Goal: Download file/media

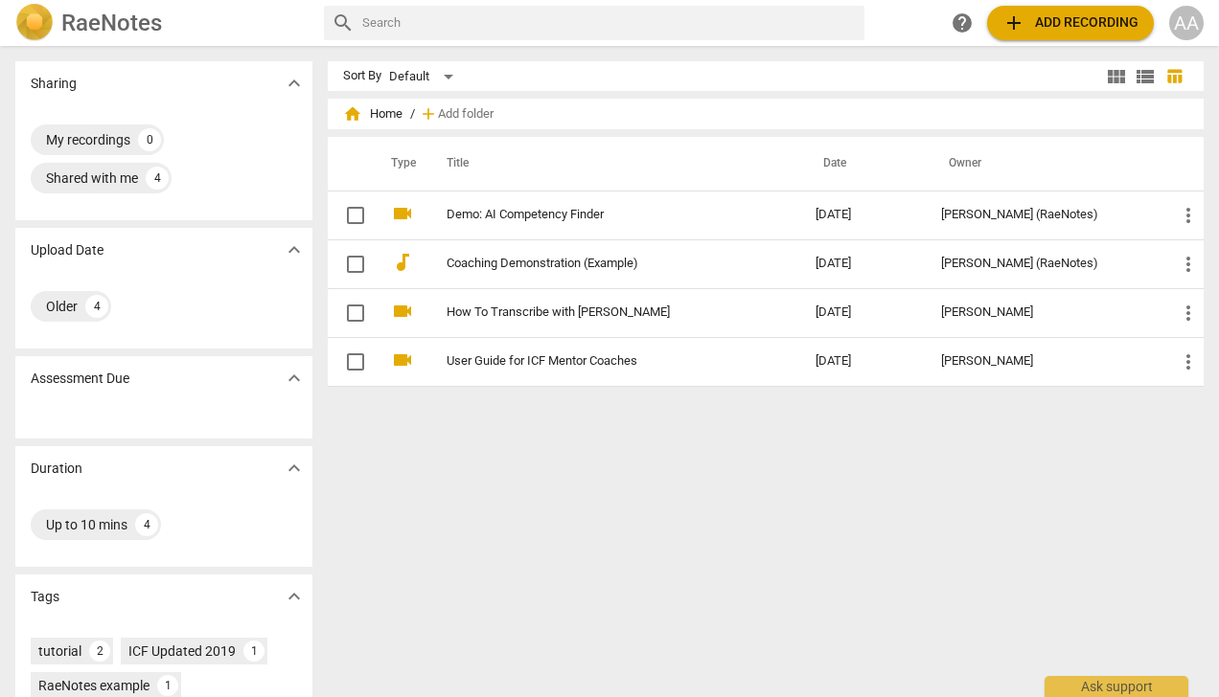
click at [1037, 22] on span "add Add recording" at bounding box center [1070, 22] width 136 height 23
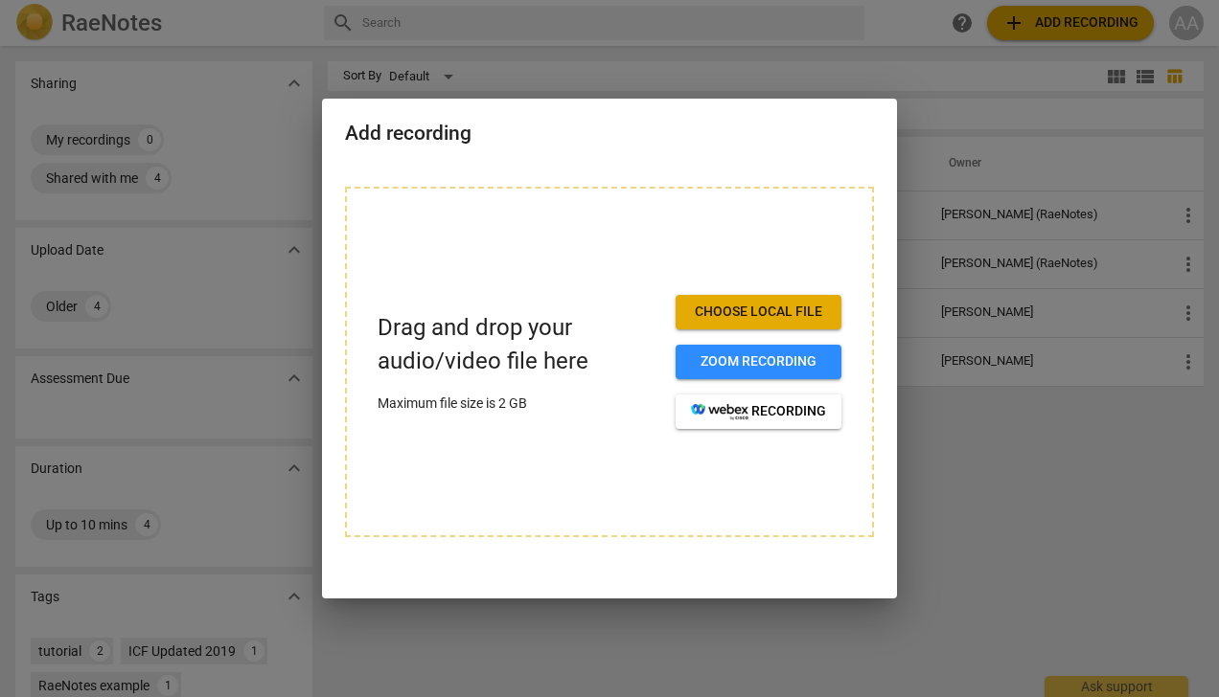
click at [722, 318] on span "Choose local file" at bounding box center [758, 312] width 135 height 19
click at [773, 306] on span "Choose local file" at bounding box center [758, 312] width 135 height 19
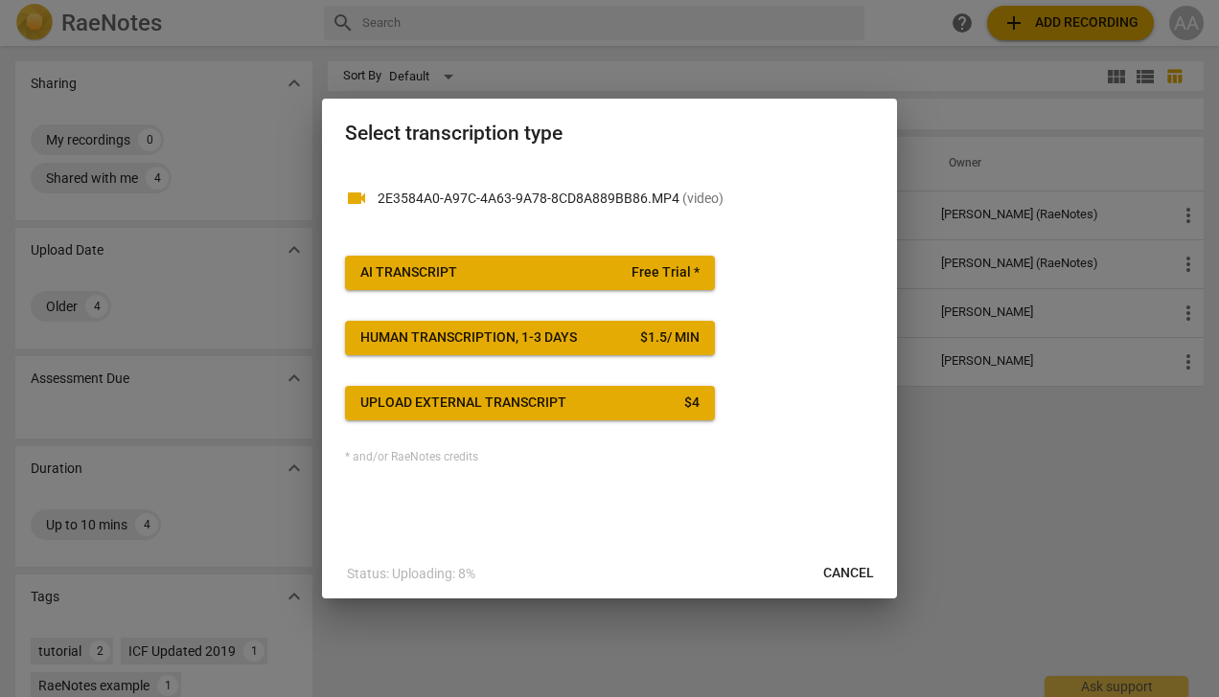
click at [452, 267] on div "AI Transcript" at bounding box center [408, 272] width 97 height 19
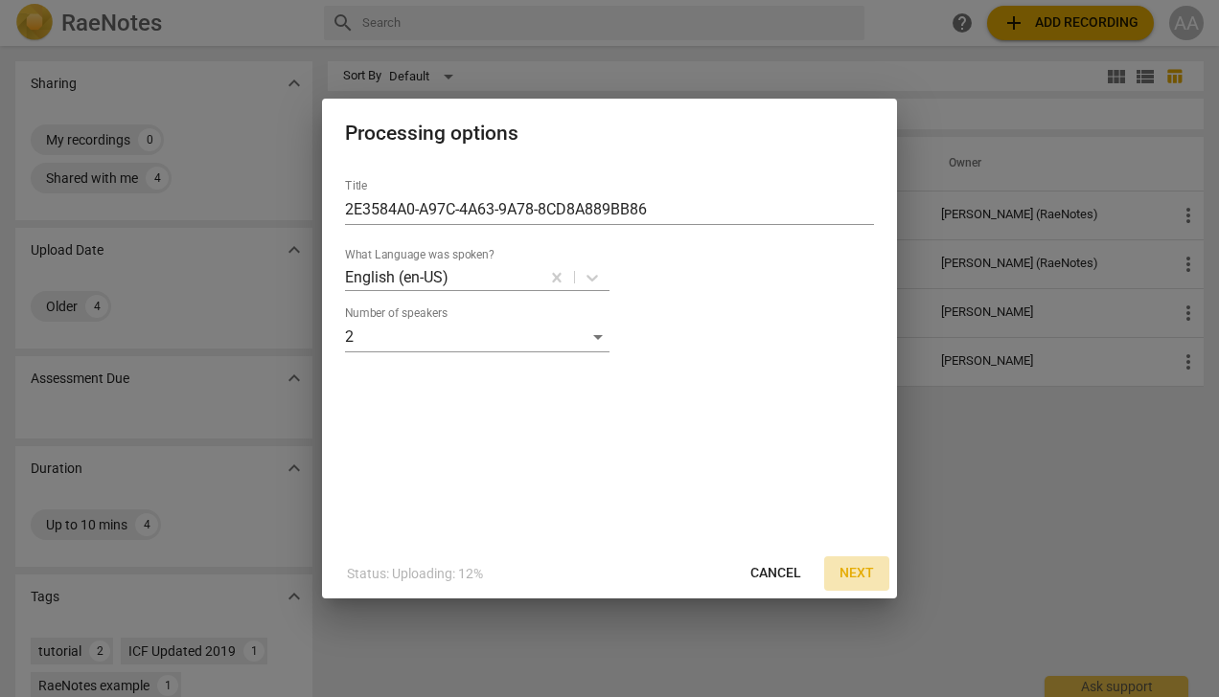
click at [872, 572] on span "Next" at bounding box center [856, 573] width 34 height 19
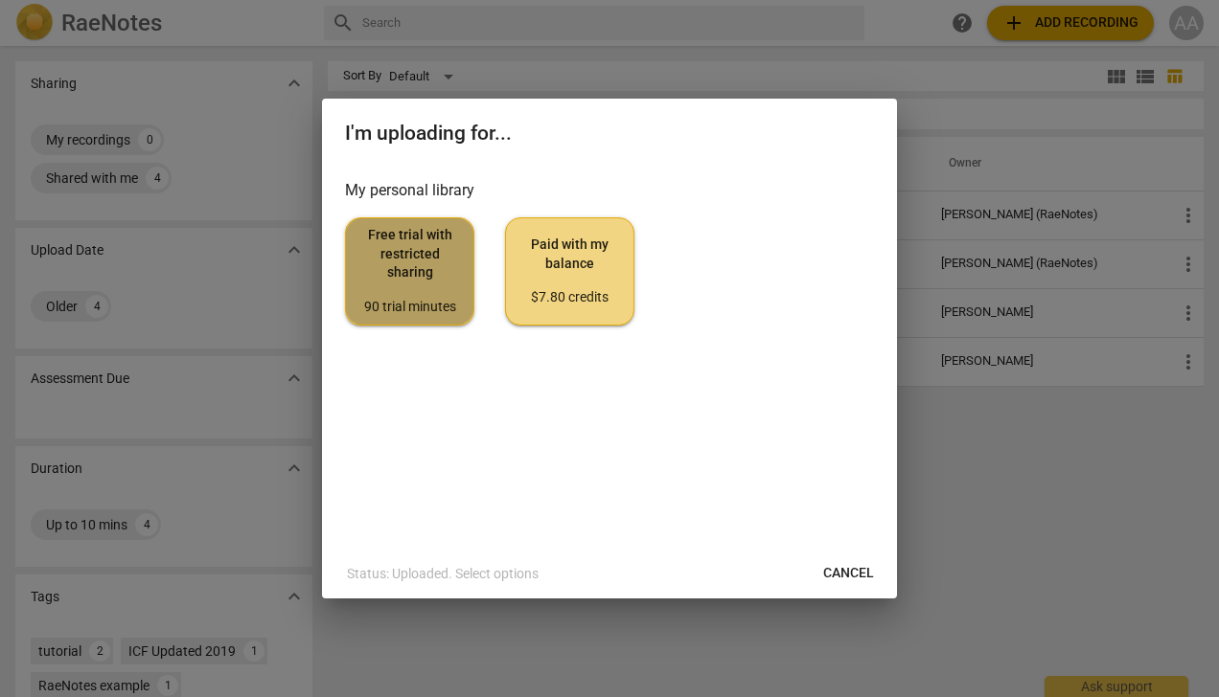
click at [418, 267] on span "Free trial with restricted sharing 90 trial minutes" at bounding box center [409, 271] width 97 height 90
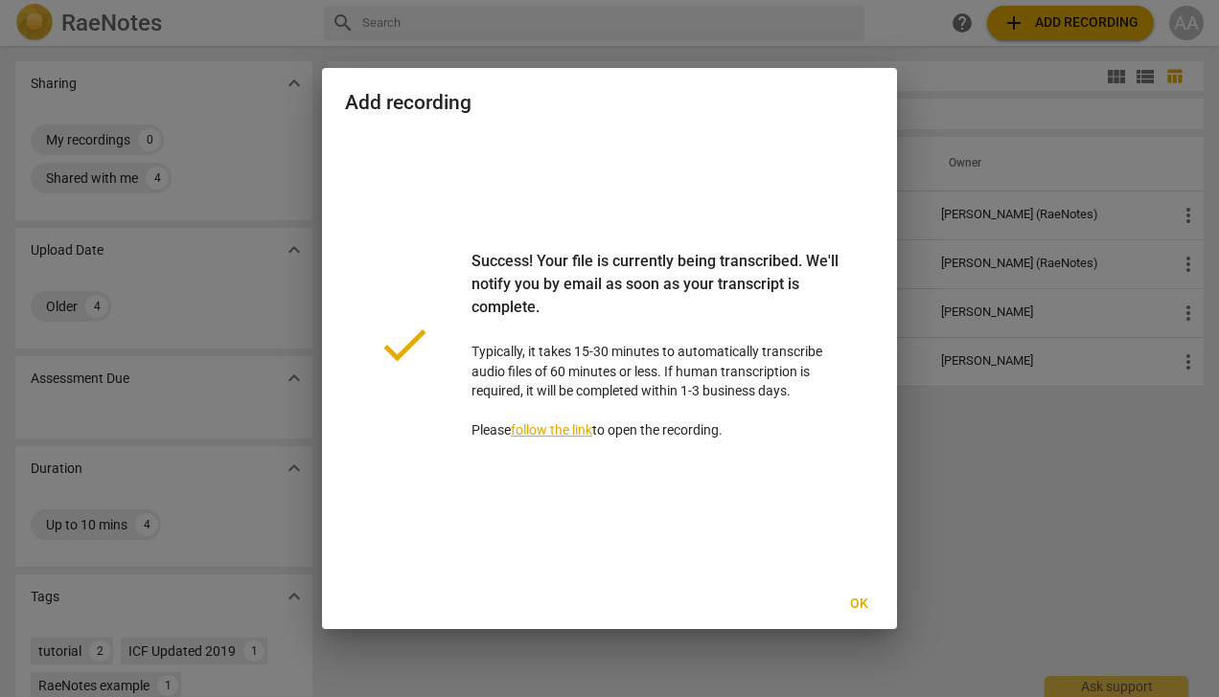
click at [851, 609] on span "Ok" at bounding box center [858, 604] width 31 height 19
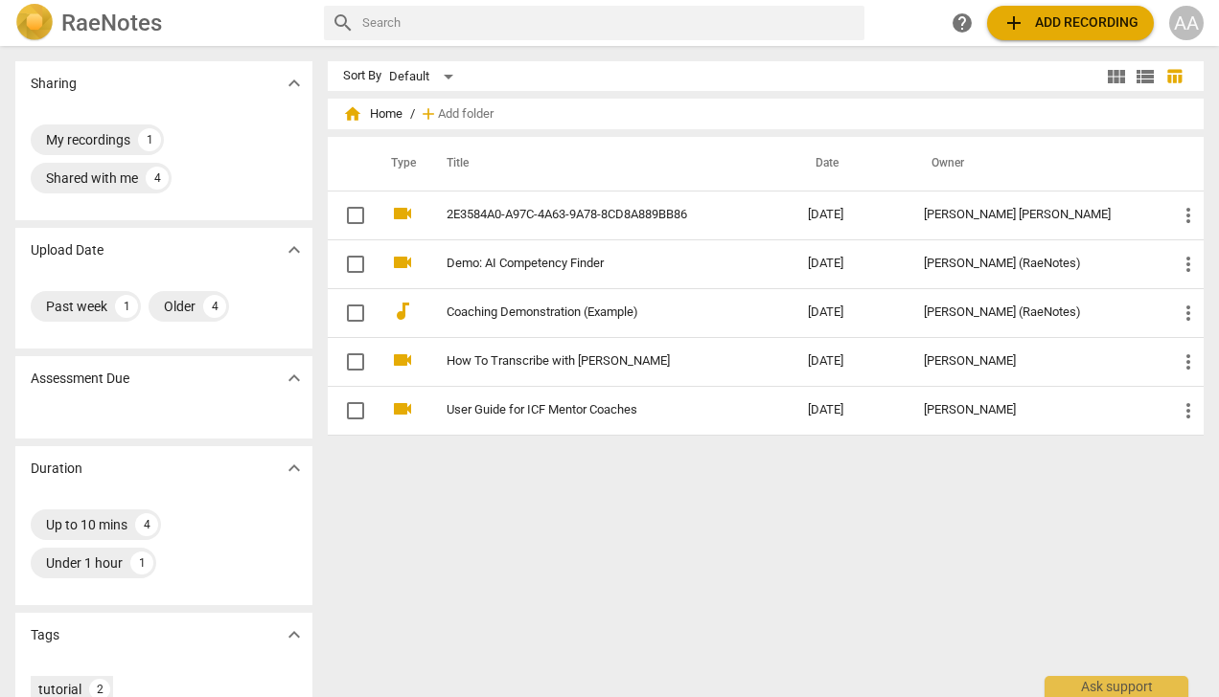
click at [638, 229] on td "2E3584A0-A97C-4A63-9A78-8CD8A889BB86" at bounding box center [607, 215] width 369 height 49
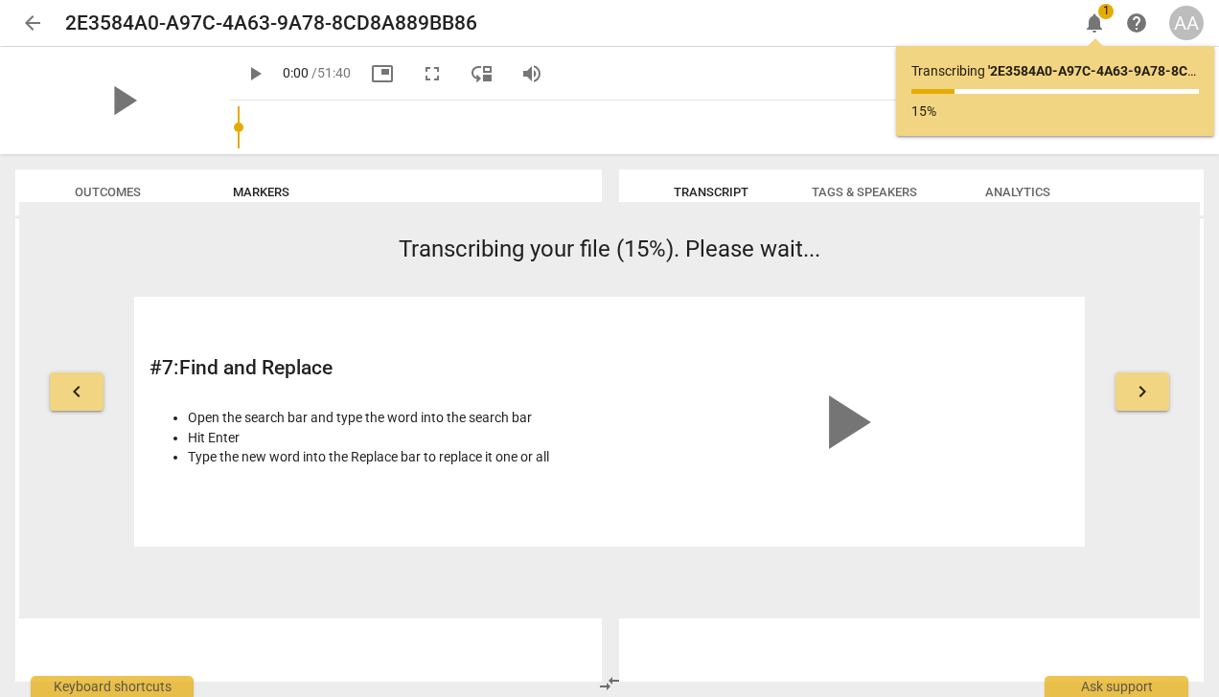
click at [47, 22] on span "arrow_back" at bounding box center [32, 22] width 34 height 23
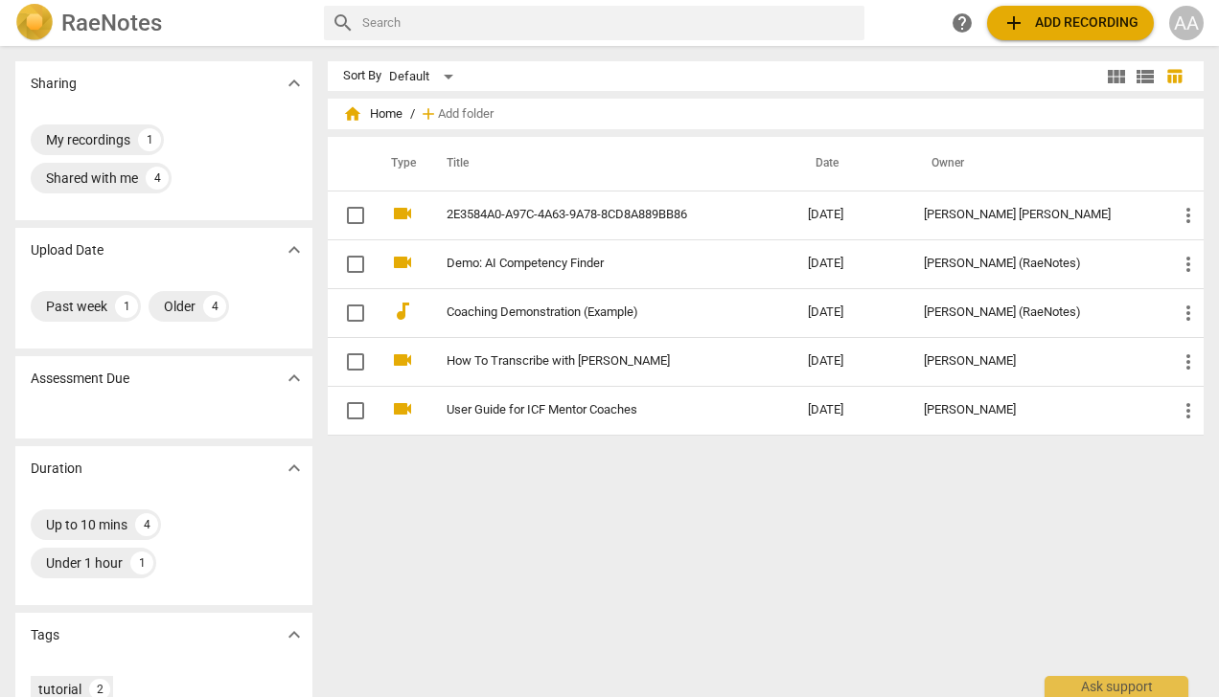
click at [703, 200] on td "2E3584A0-A97C-4A63-9A78-8CD8A889BB86" at bounding box center [607, 215] width 369 height 49
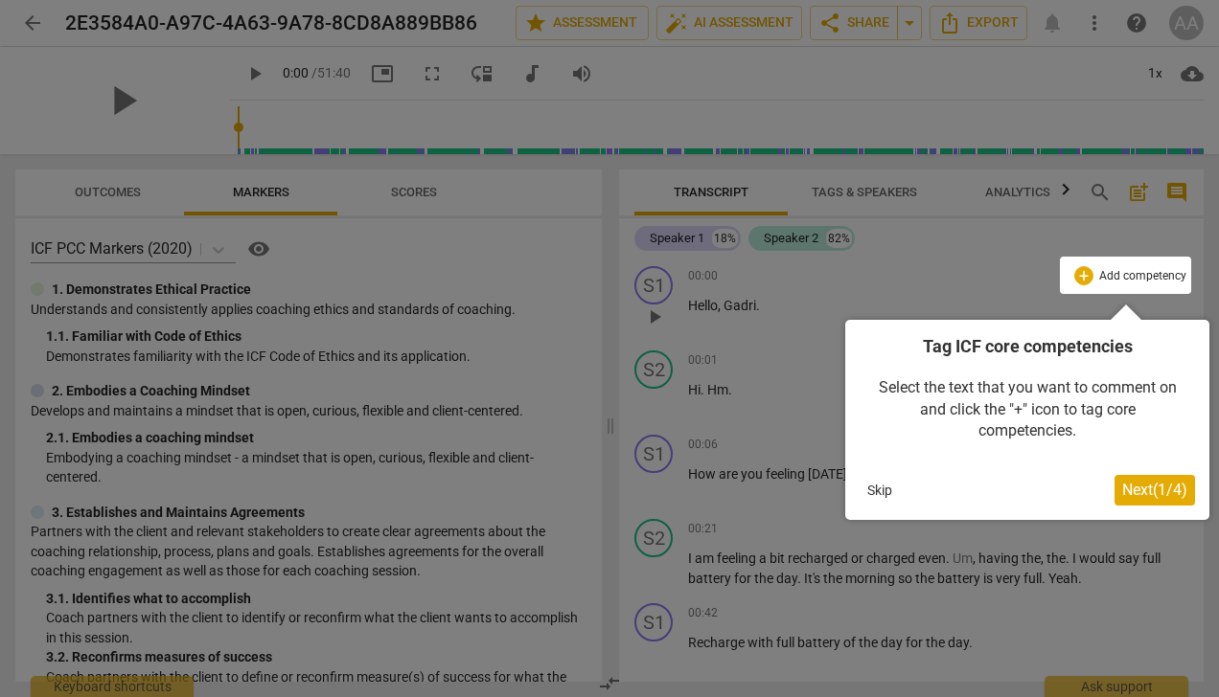
click at [1006, 279] on div at bounding box center [609, 348] width 1219 height 697
click at [1141, 488] on span "Next ( 1 / 4 )" at bounding box center [1154, 490] width 65 height 18
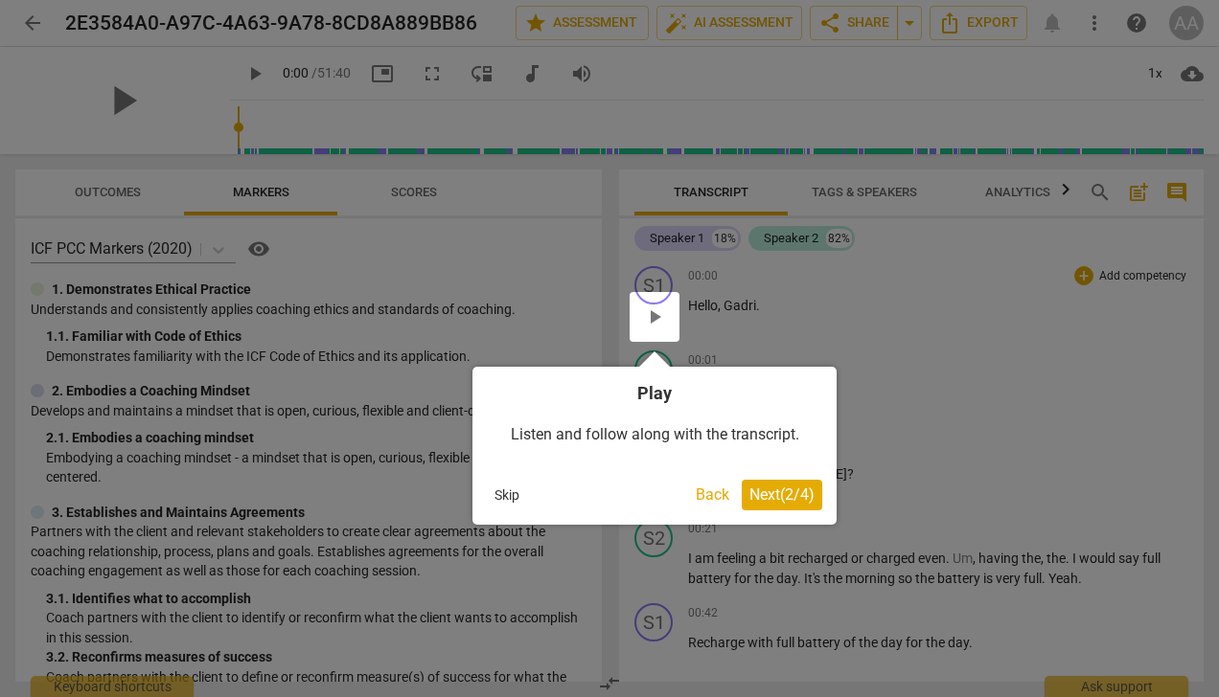
drag, startPoint x: 780, startPoint y: 496, endPoint x: 756, endPoint y: 505, distance: 25.5
click at [756, 505] on button "Next ( 2 / 4 )" at bounding box center [781, 495] width 80 height 31
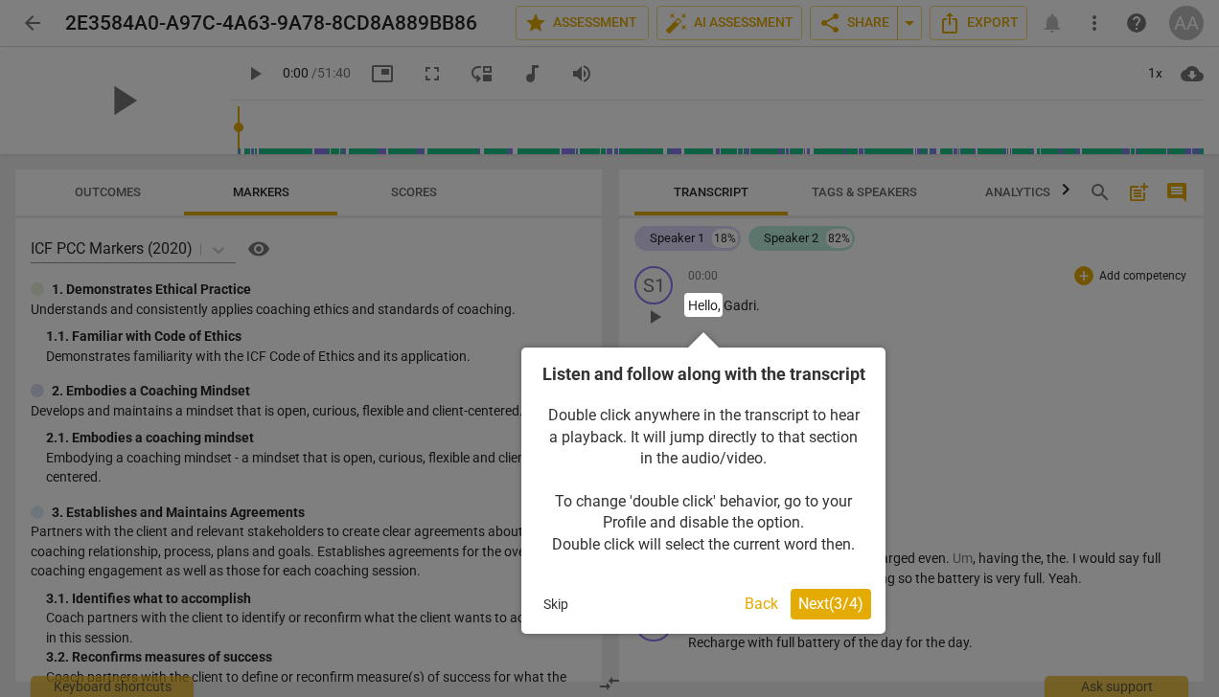
click at [821, 613] on span "Next ( 3 / 4 )" at bounding box center [830, 604] width 65 height 18
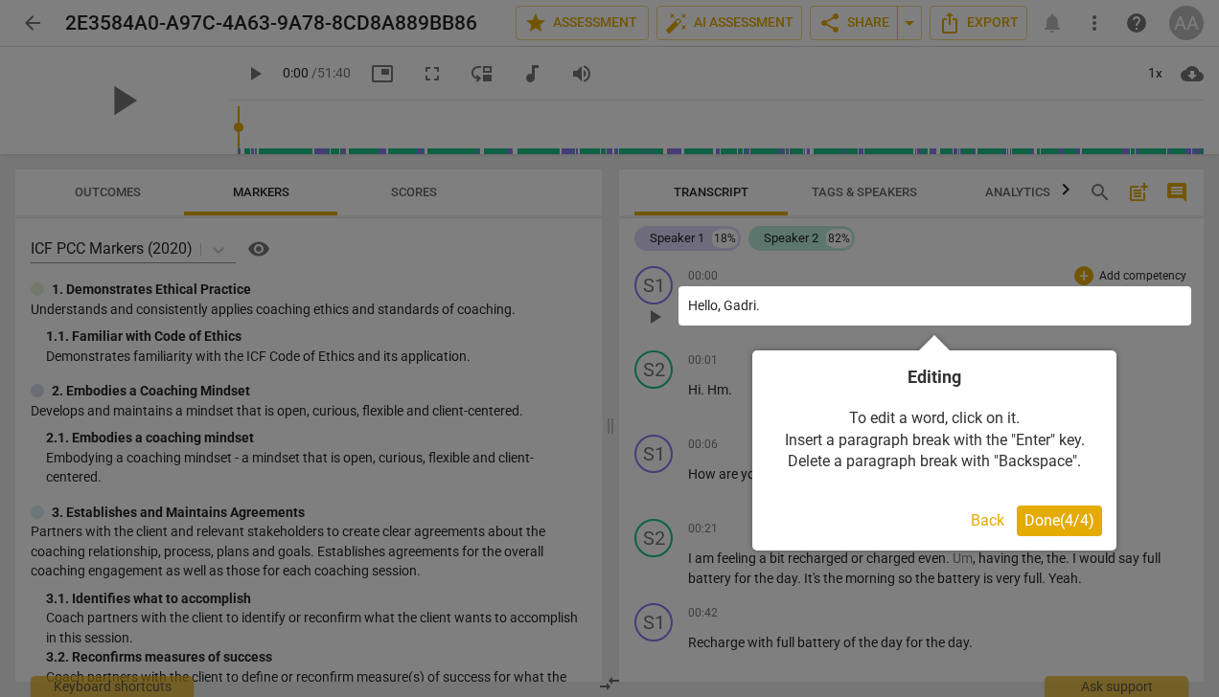
click at [1037, 526] on span "Done ( 4 / 4 )" at bounding box center [1059, 521] width 70 height 18
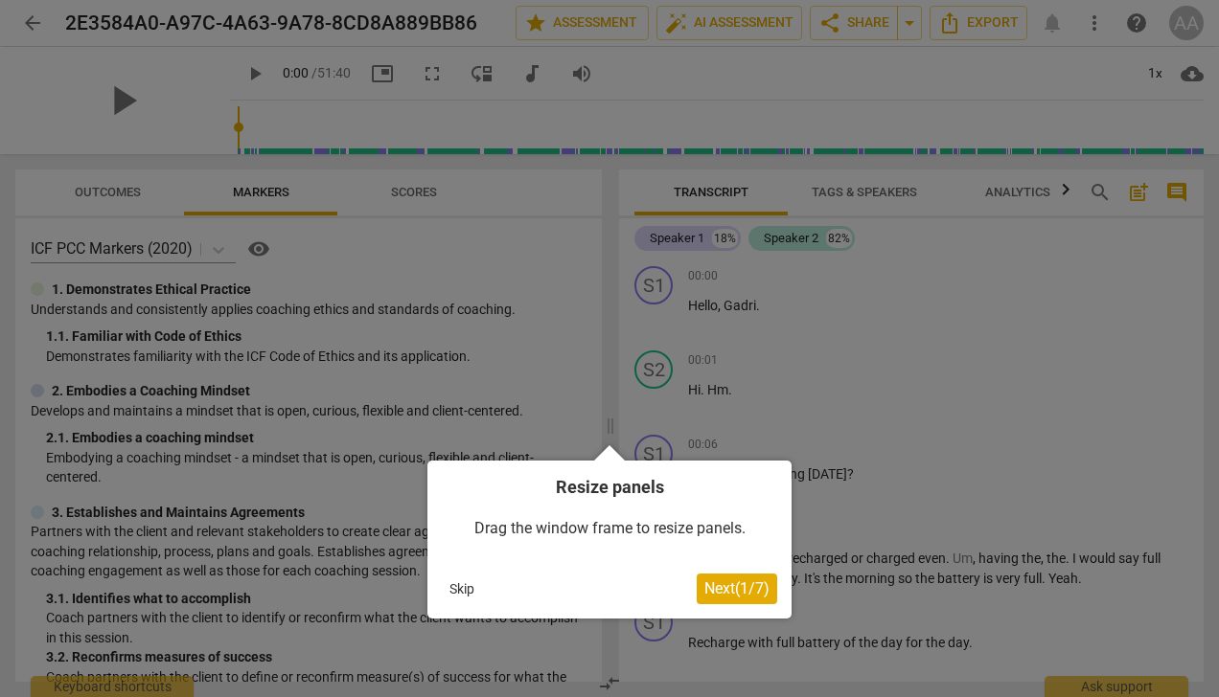
click at [724, 592] on span "Next ( 1 / 7 )" at bounding box center [736, 589] width 65 height 18
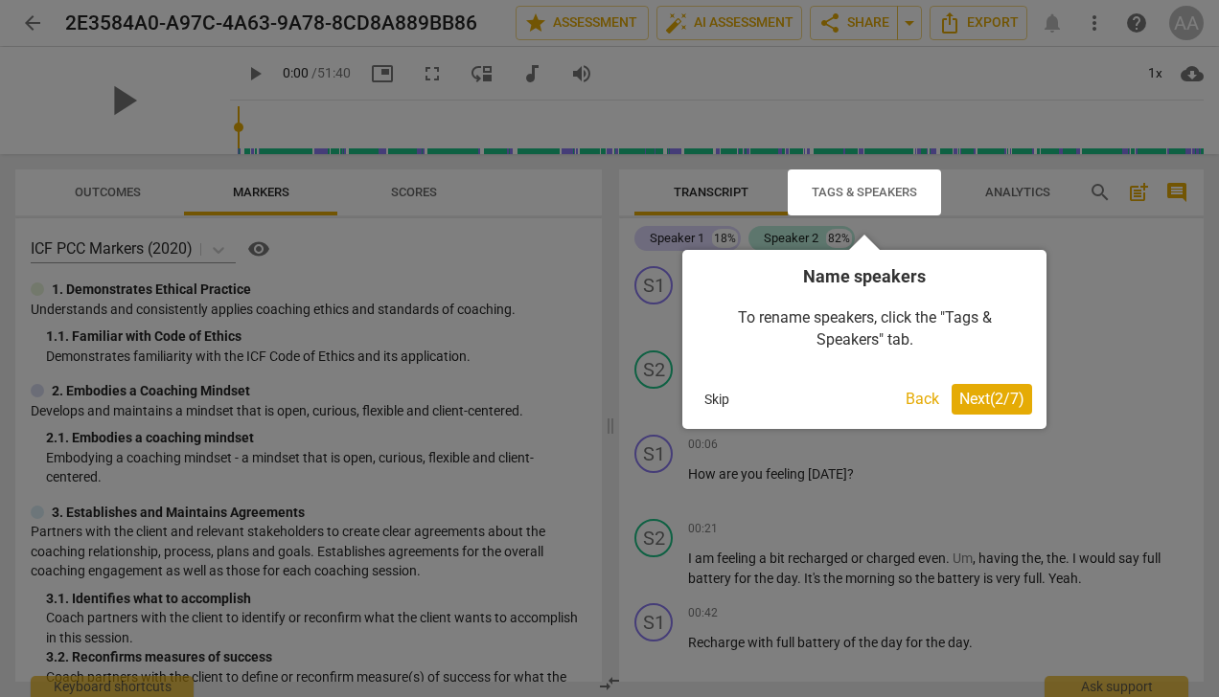
click at [993, 400] on span "Next ( 2 / 7 )" at bounding box center [991, 399] width 65 height 18
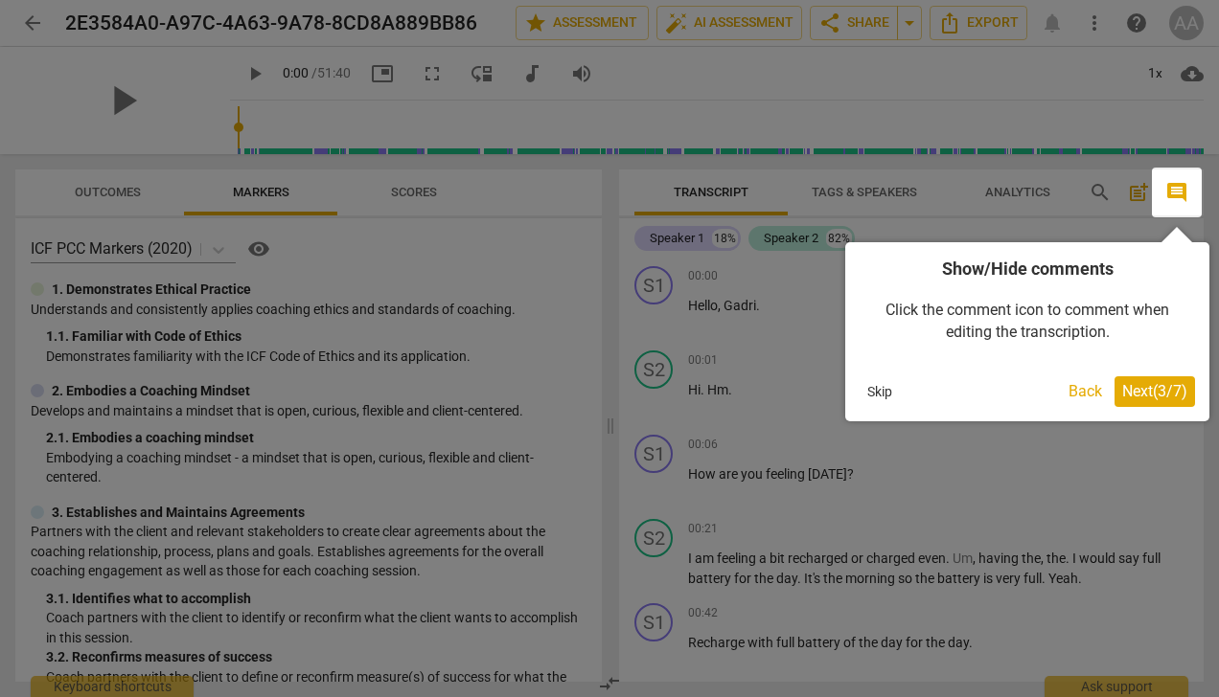
click at [1148, 384] on span "Next ( 3 / 7 )" at bounding box center [1154, 391] width 65 height 18
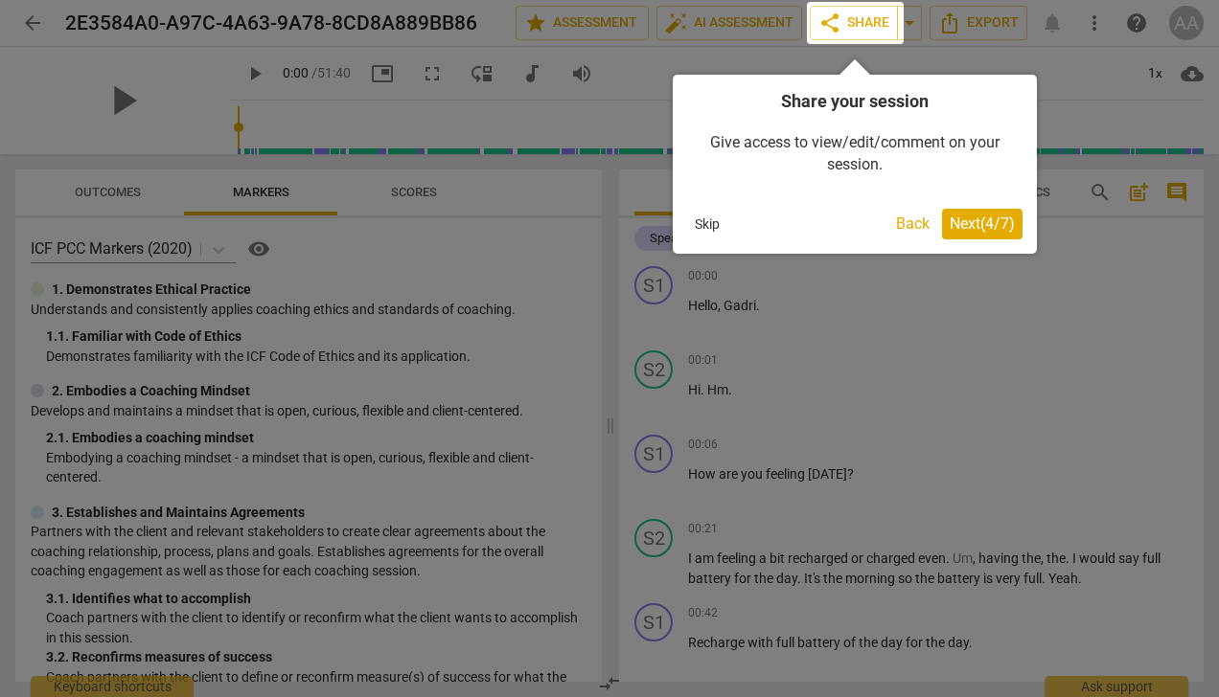
click at [970, 222] on span "Next ( 4 / 7 )" at bounding box center [981, 224] width 65 height 18
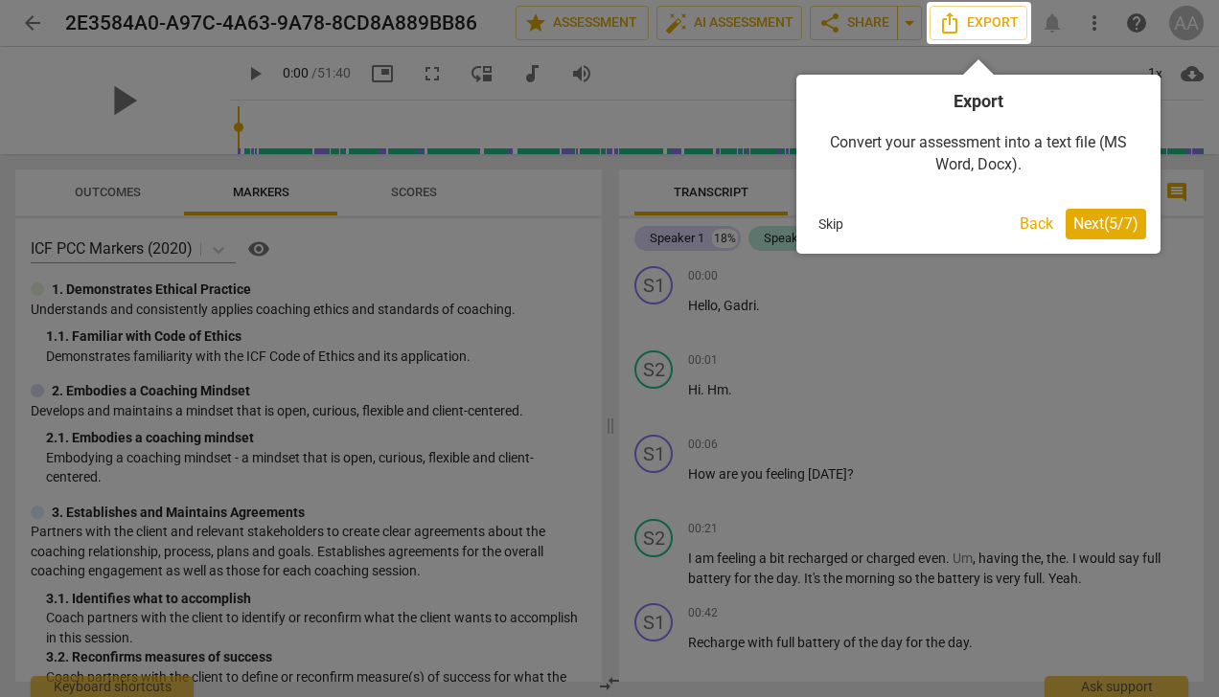
click at [1094, 224] on span "Next ( 5 / 7 )" at bounding box center [1105, 224] width 65 height 18
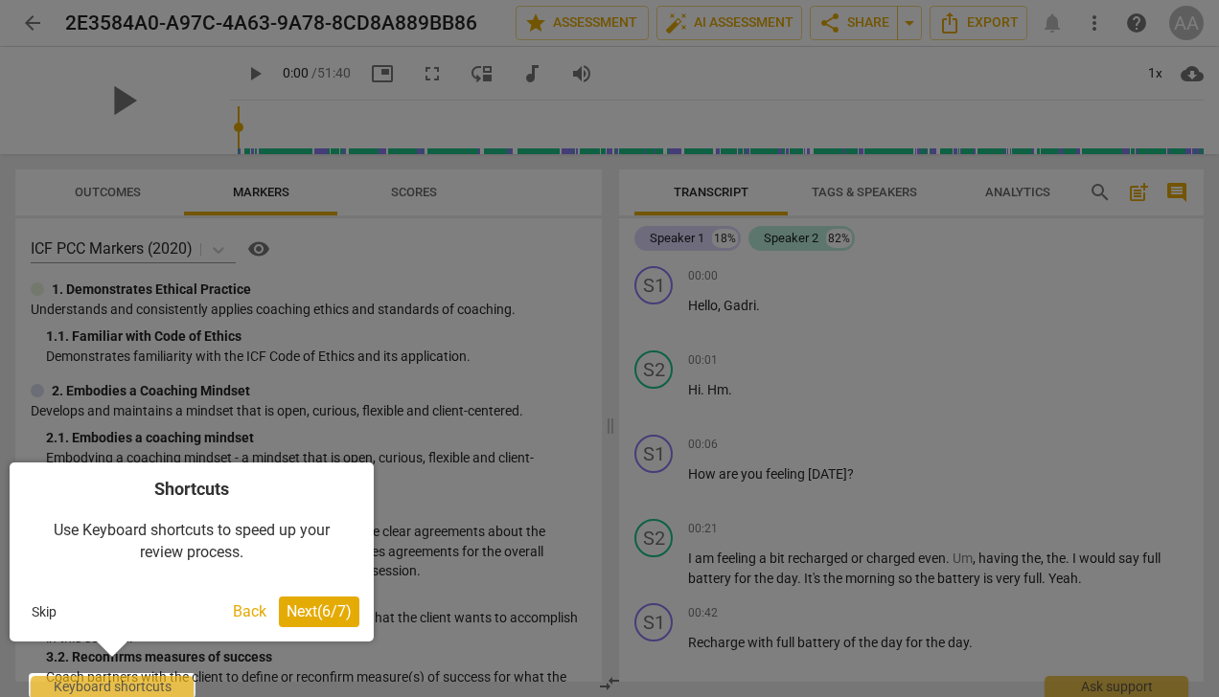
click at [324, 609] on span "Next ( 6 / 7 )" at bounding box center [318, 612] width 65 height 18
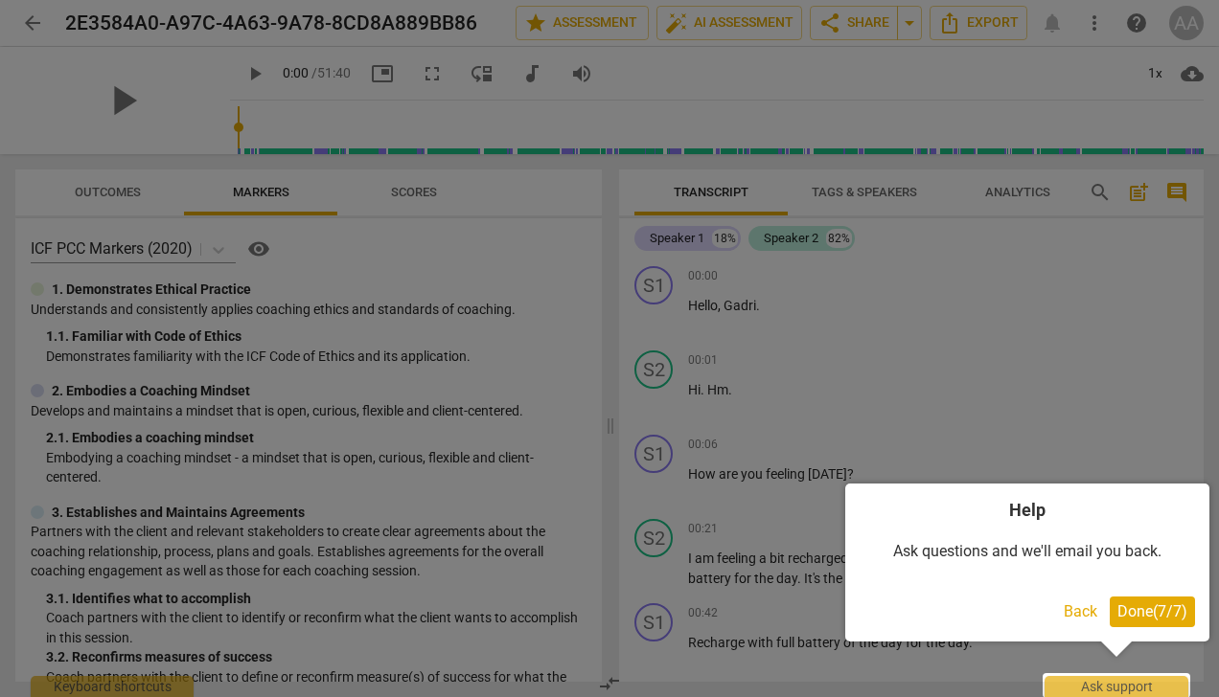
click at [1153, 612] on span "Done ( 7 / 7 )" at bounding box center [1152, 612] width 70 height 18
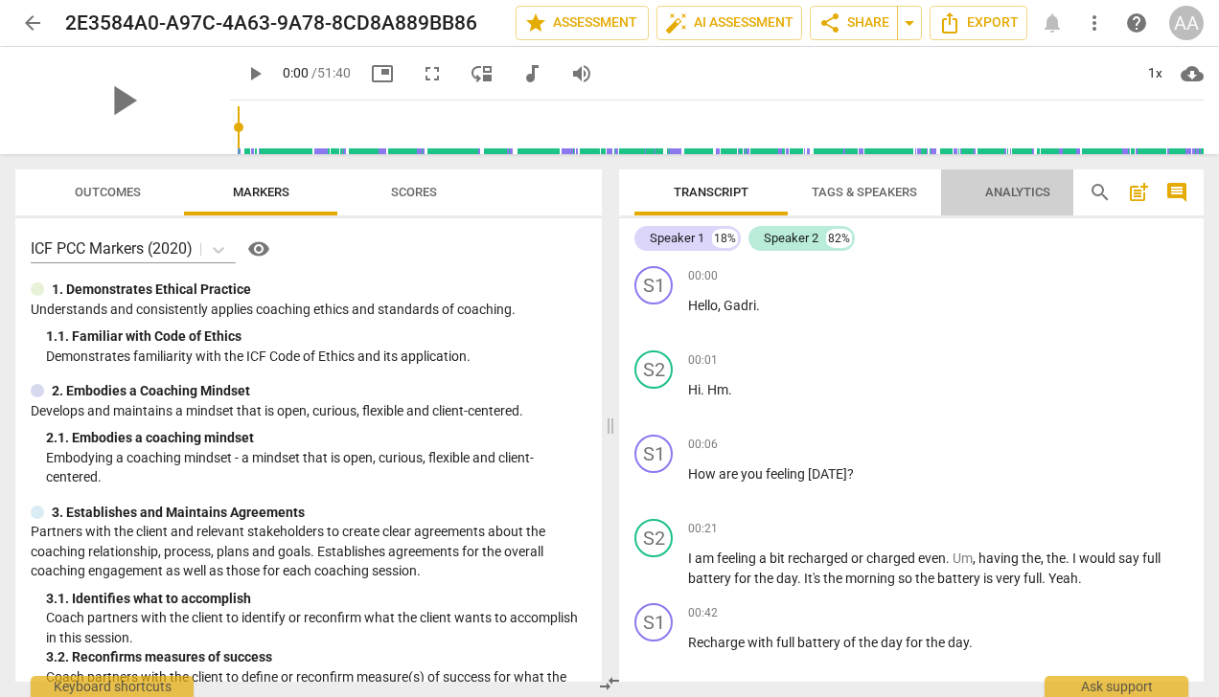
click at [1022, 195] on span "Analytics" at bounding box center [1017, 192] width 65 height 14
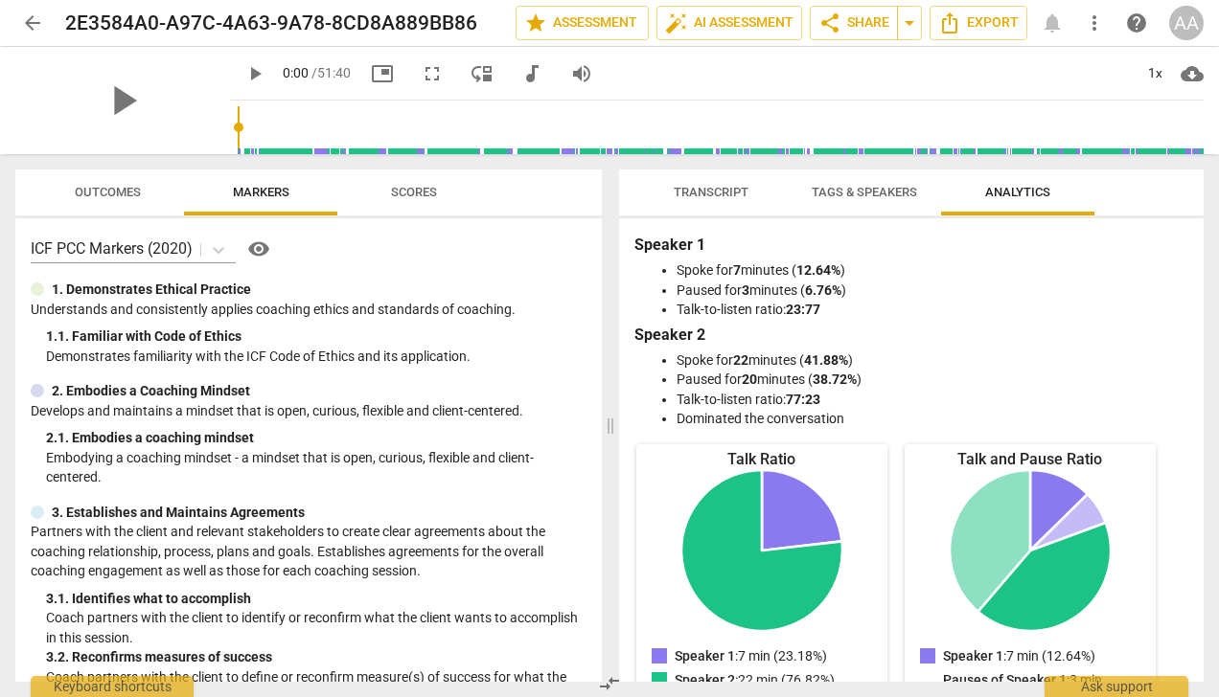
drag, startPoint x: 1203, startPoint y: 267, endPoint x: 1205, endPoint y: 280, distance: 12.6
click at [1205, 280] on div "Transcript Tags & Speakers Analytics Speaker 1 18% Speaker 2 82% S1 play_arrow …" at bounding box center [914, 425] width 607 height 543
click at [443, 185] on span "Scores" at bounding box center [414, 193] width 92 height 26
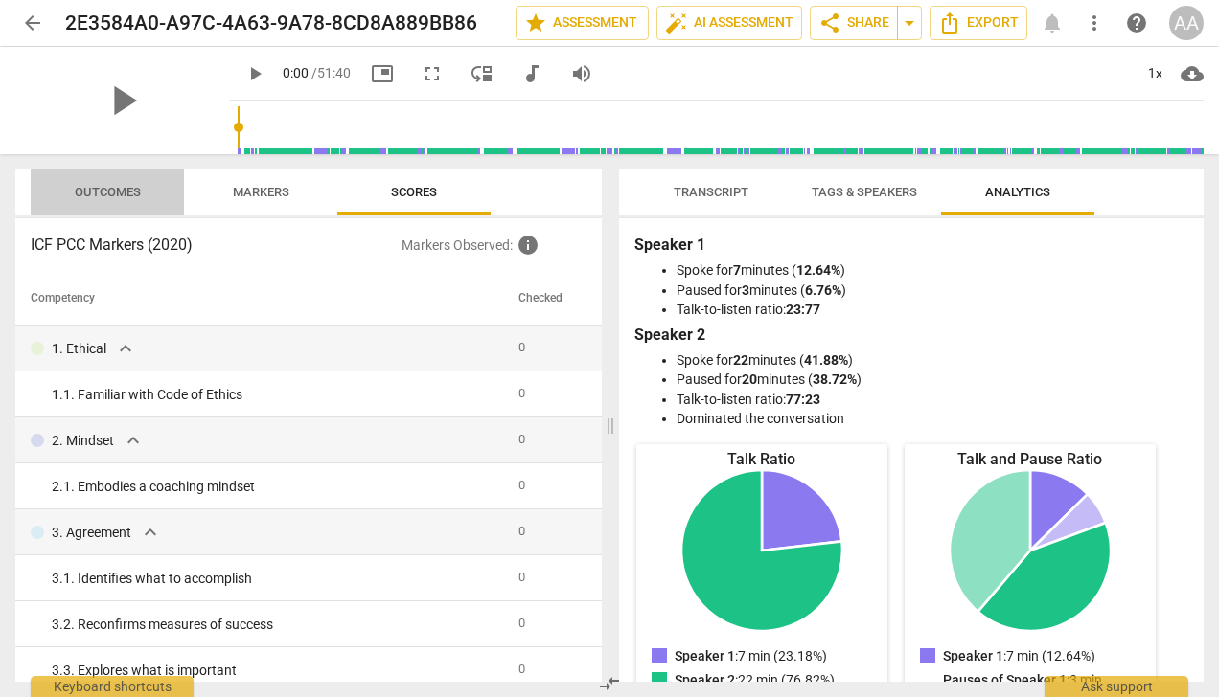
click at [109, 199] on span "Outcomes" at bounding box center [108, 192] width 66 height 14
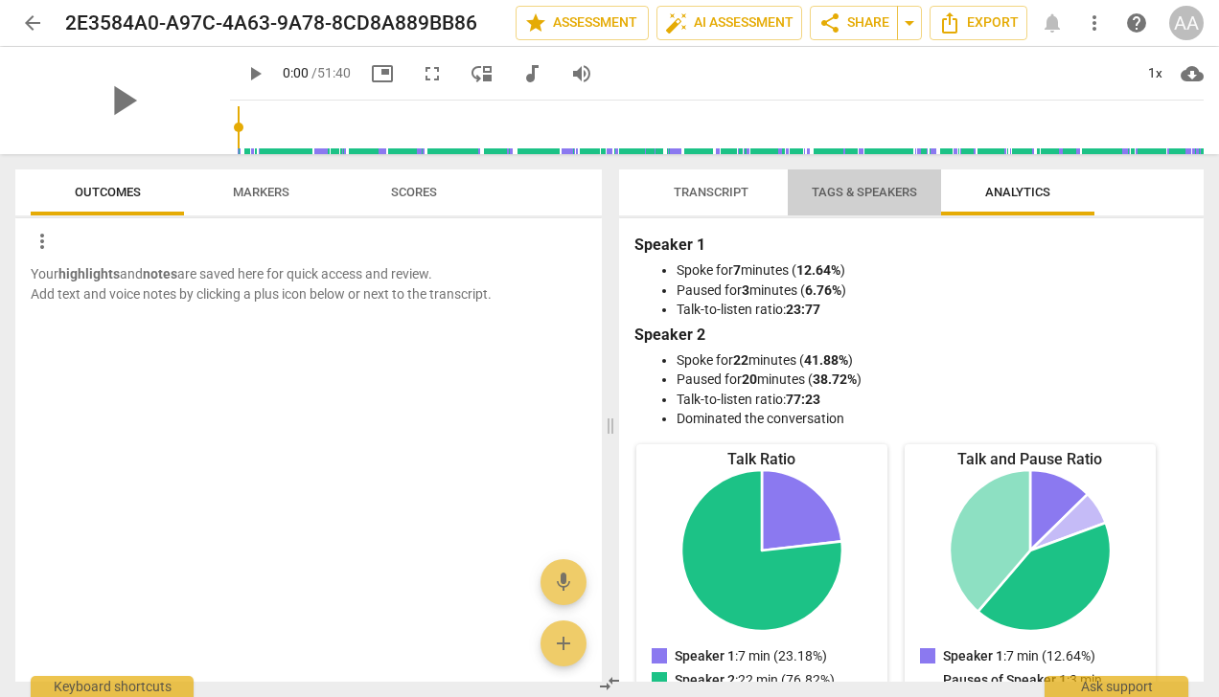
click at [881, 203] on span "Tags & Speakers" at bounding box center [863, 193] width 151 height 26
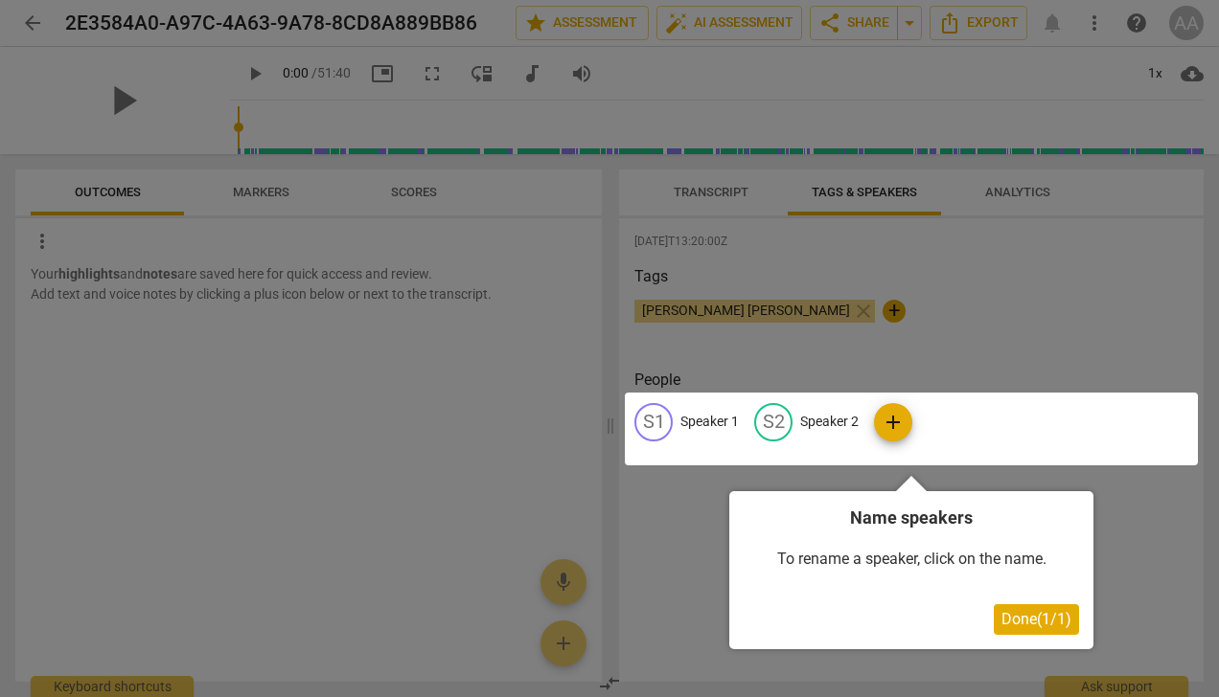
click at [857, 293] on div at bounding box center [609, 348] width 1219 height 697
click at [1021, 611] on span "Done ( 1 / 1 )" at bounding box center [1036, 619] width 70 height 18
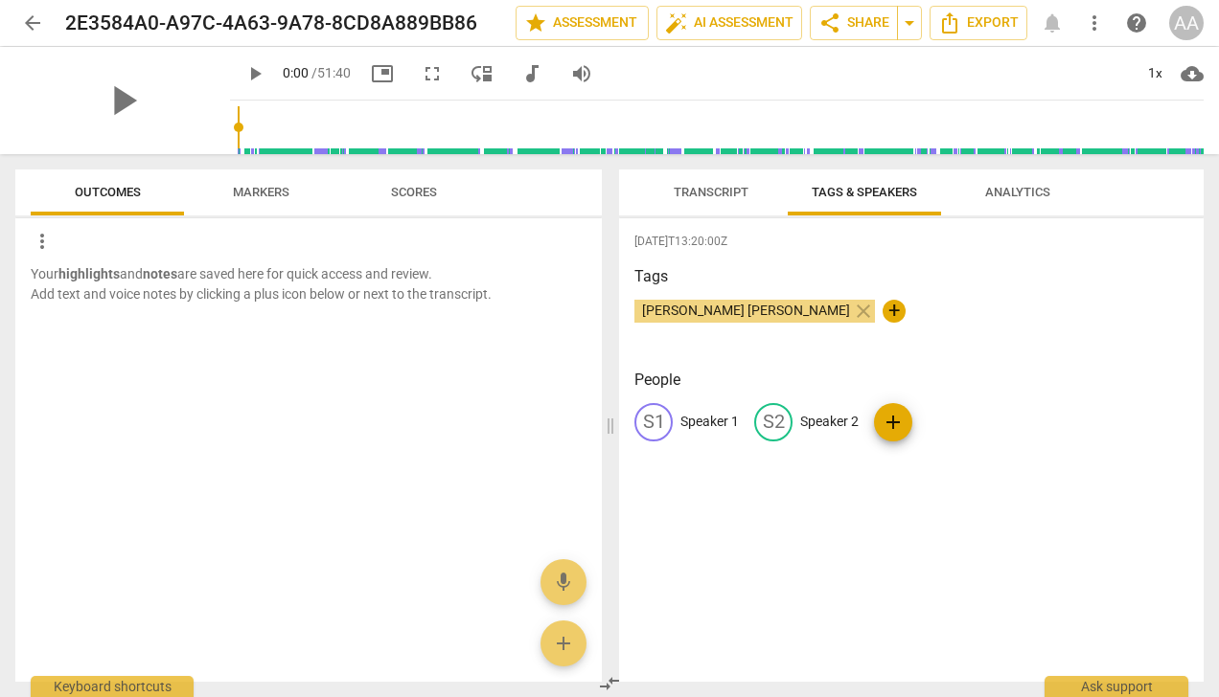
click at [692, 188] on span "Transcript" at bounding box center [710, 192] width 75 height 14
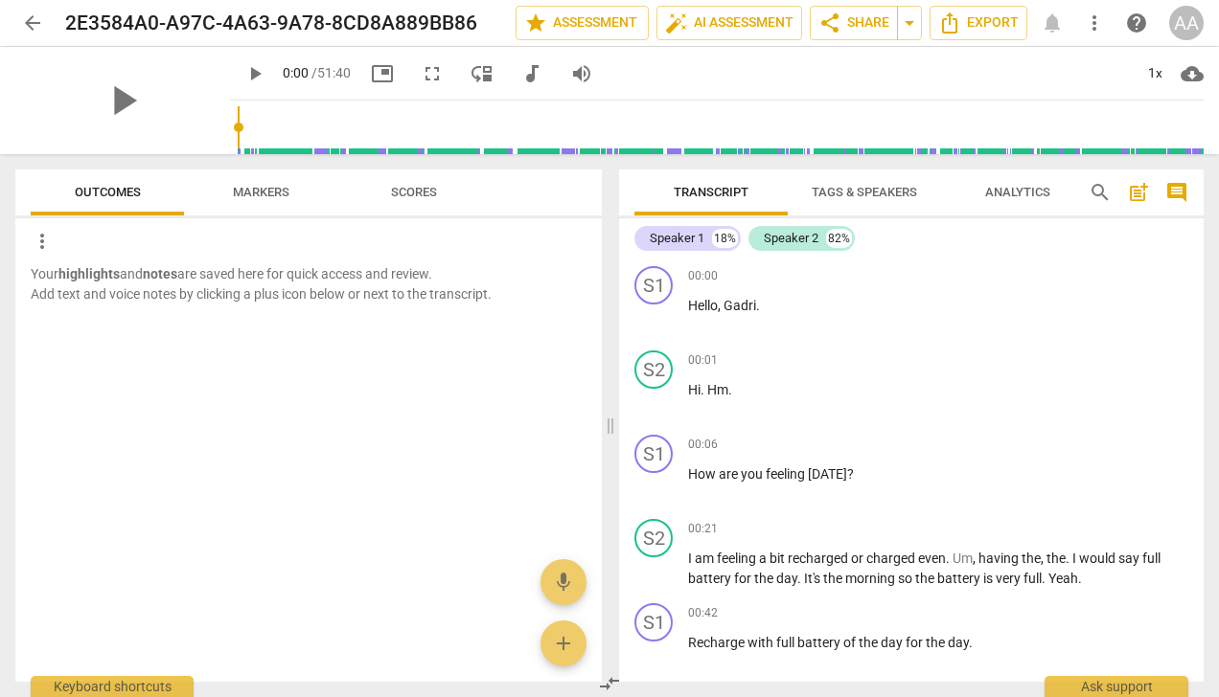
click at [972, 32] on span "Export" at bounding box center [978, 22] width 80 height 23
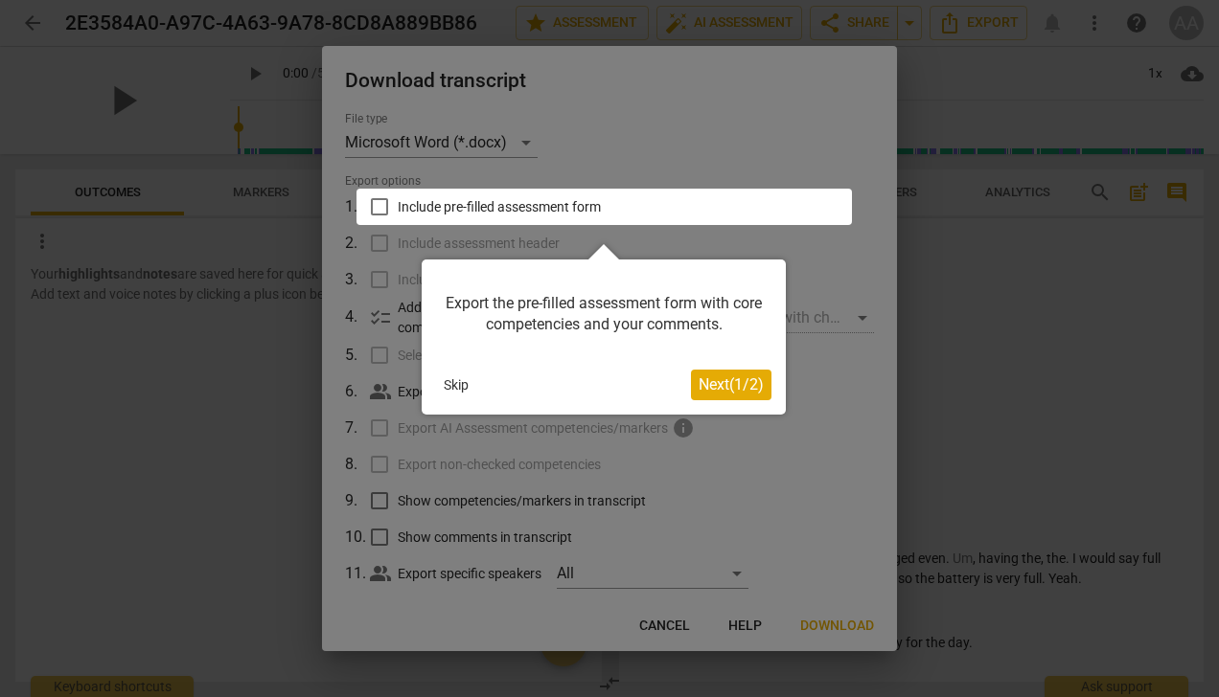
click at [715, 383] on span "Next ( 1 / 2 )" at bounding box center [730, 385] width 65 height 18
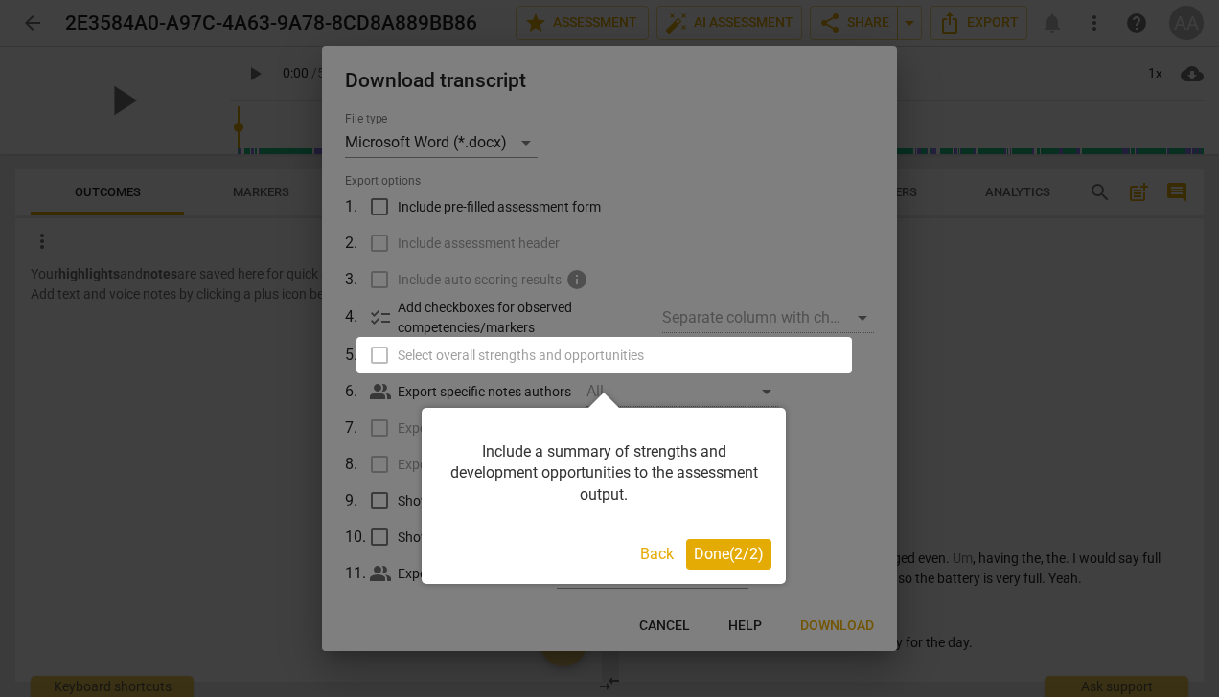
click at [728, 563] on span "Done ( 2 / 2 )" at bounding box center [729, 554] width 70 height 18
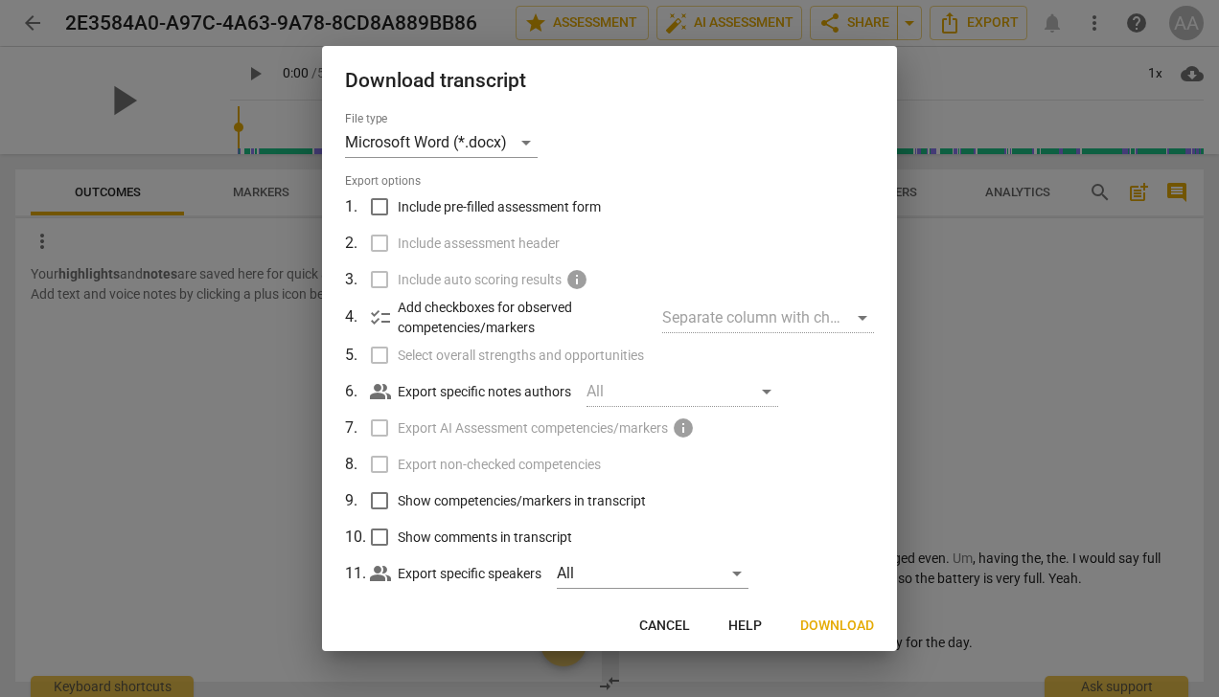
drag, startPoint x: 889, startPoint y: 571, endPoint x: 885, endPoint y: 609, distance: 38.5
click at [885, 609] on div "Download transcript File type Microsoft Word (*.docx) Export options 1 . Includ…" at bounding box center [609, 348] width 575 height 605
click at [839, 630] on span "Download" at bounding box center [837, 626] width 74 height 19
